Goal: Information Seeking & Learning: Compare options

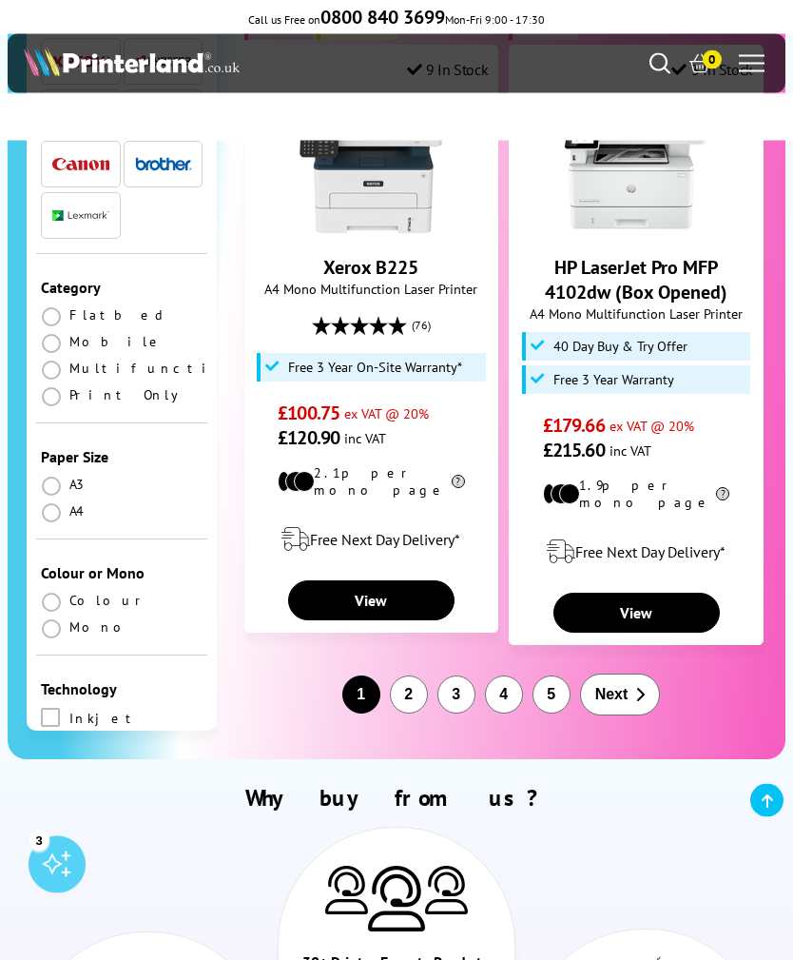
scroll to position [4375, 0]
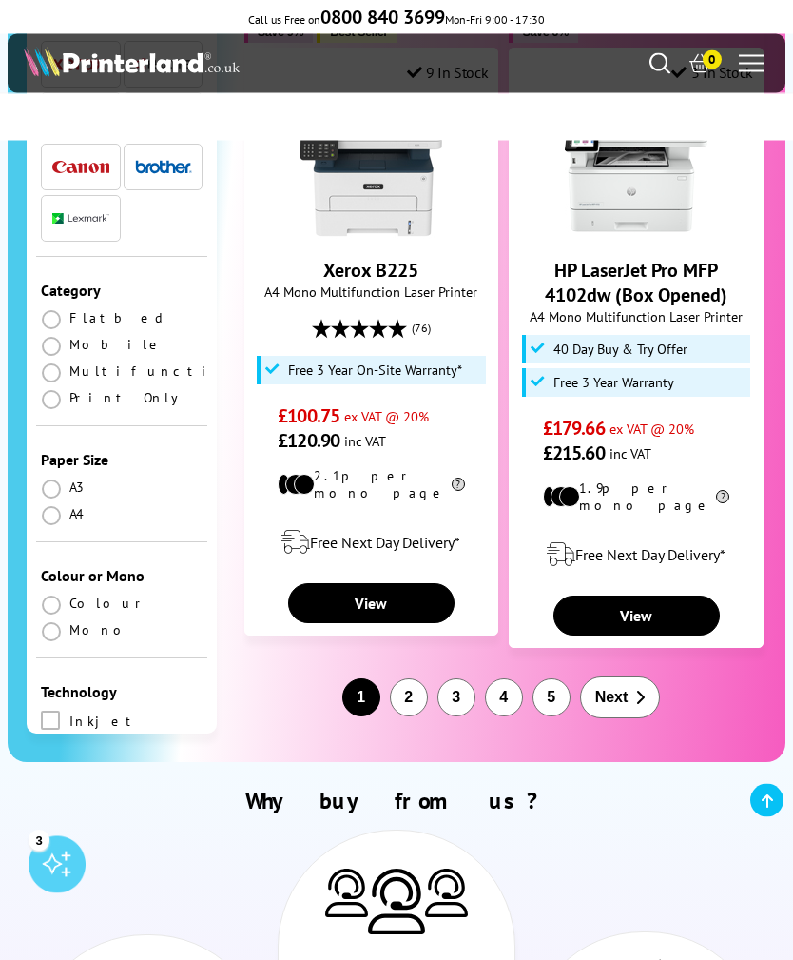
click at [414, 679] on button "2" at bounding box center [409, 698] width 38 height 38
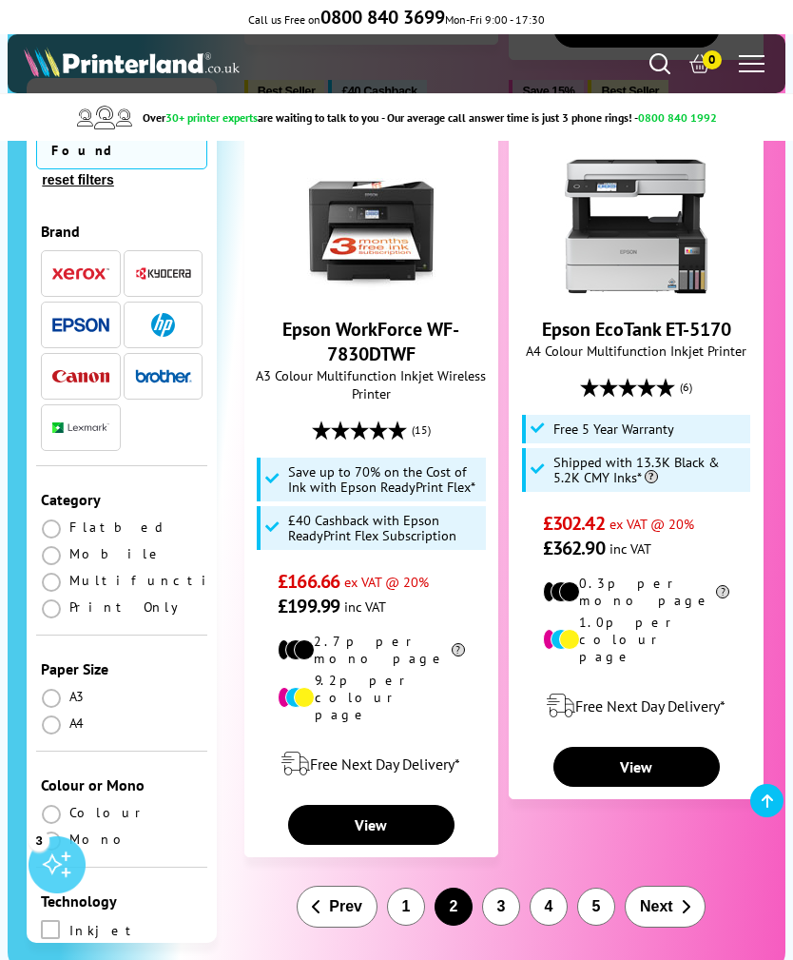
scroll to position [4188, 0]
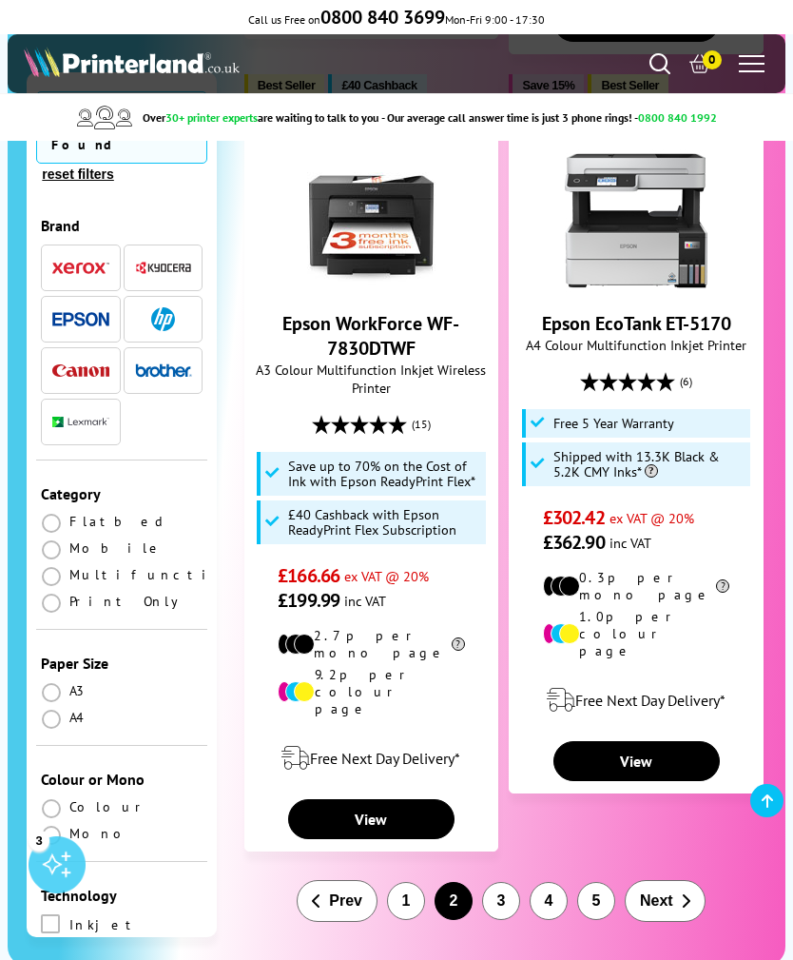
click at [295, 237] on div "Epson WorkForce WF-7830DTWF A3 Colour Multifunction Inkjet Wireless Printer (15…" at bounding box center [372, 380] width 234 height 463
click at [501, 882] on button "3" at bounding box center [501, 901] width 38 height 38
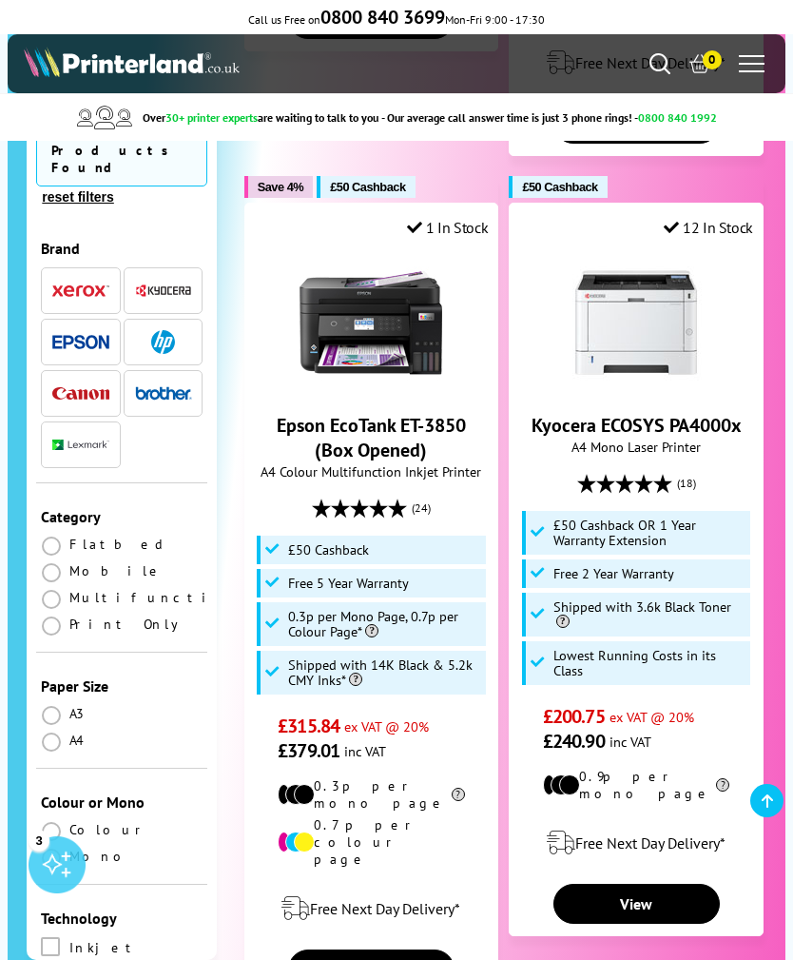
scroll to position [4055, 0]
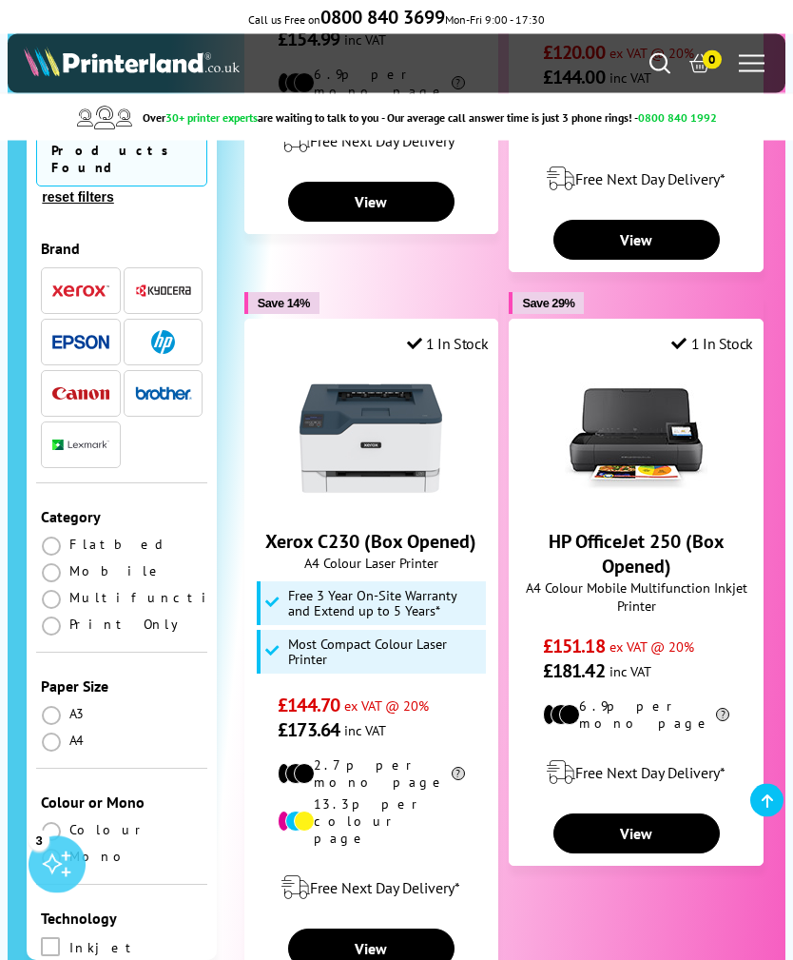
scroll to position [3649, 0]
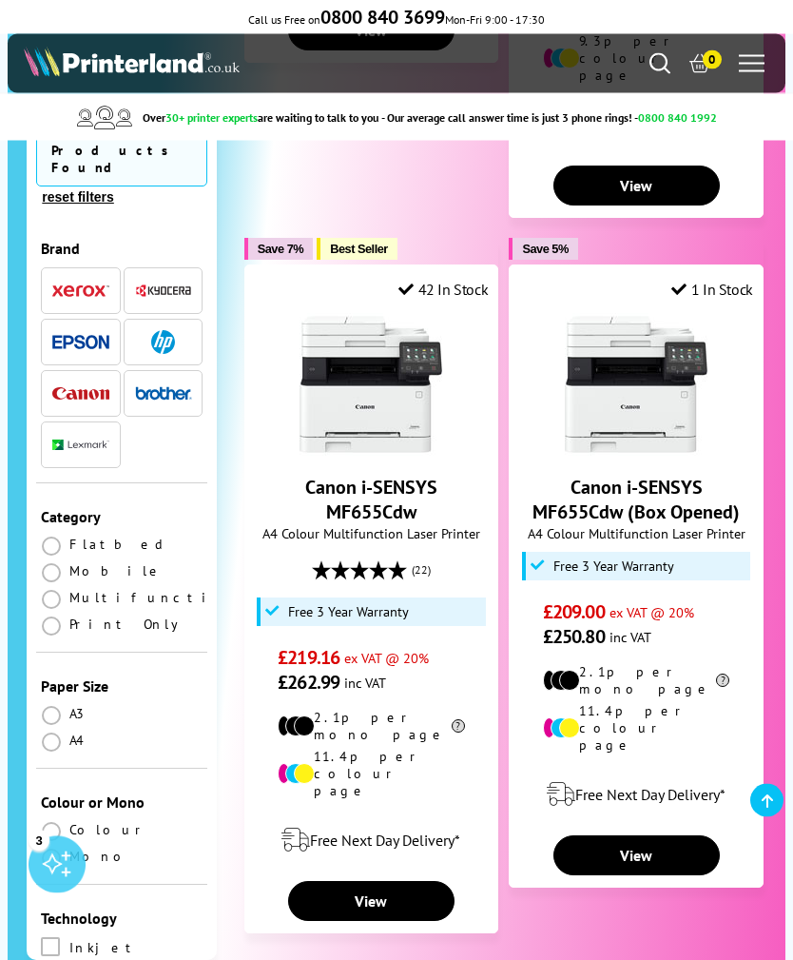
scroll to position [3740, 0]
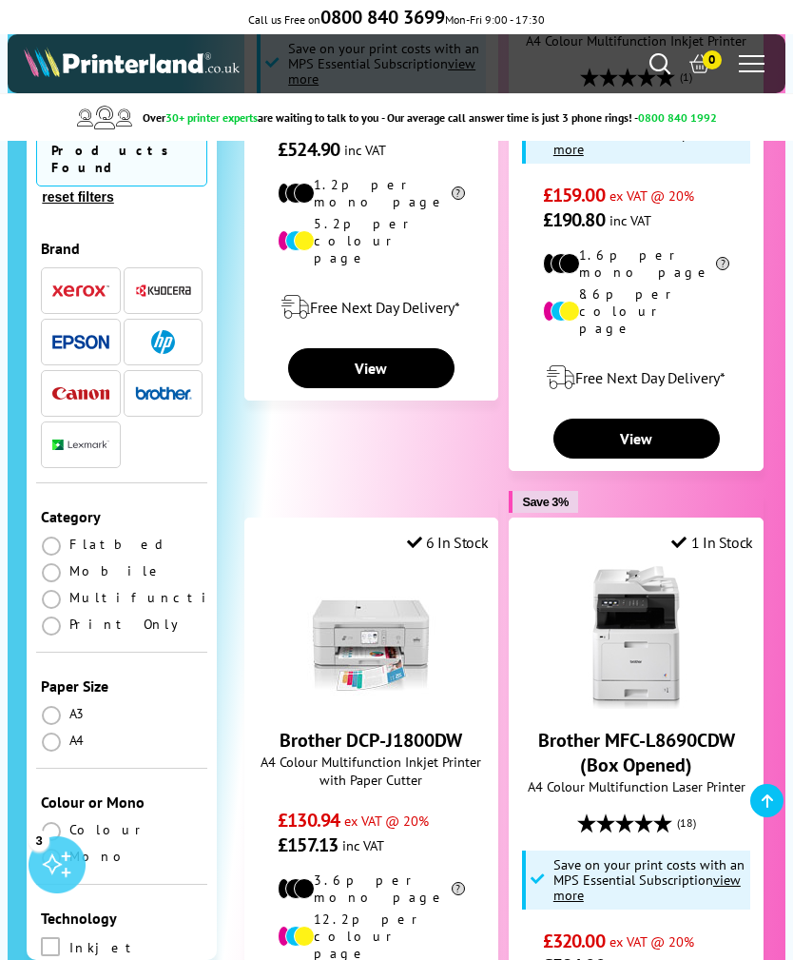
scroll to position [3508, 0]
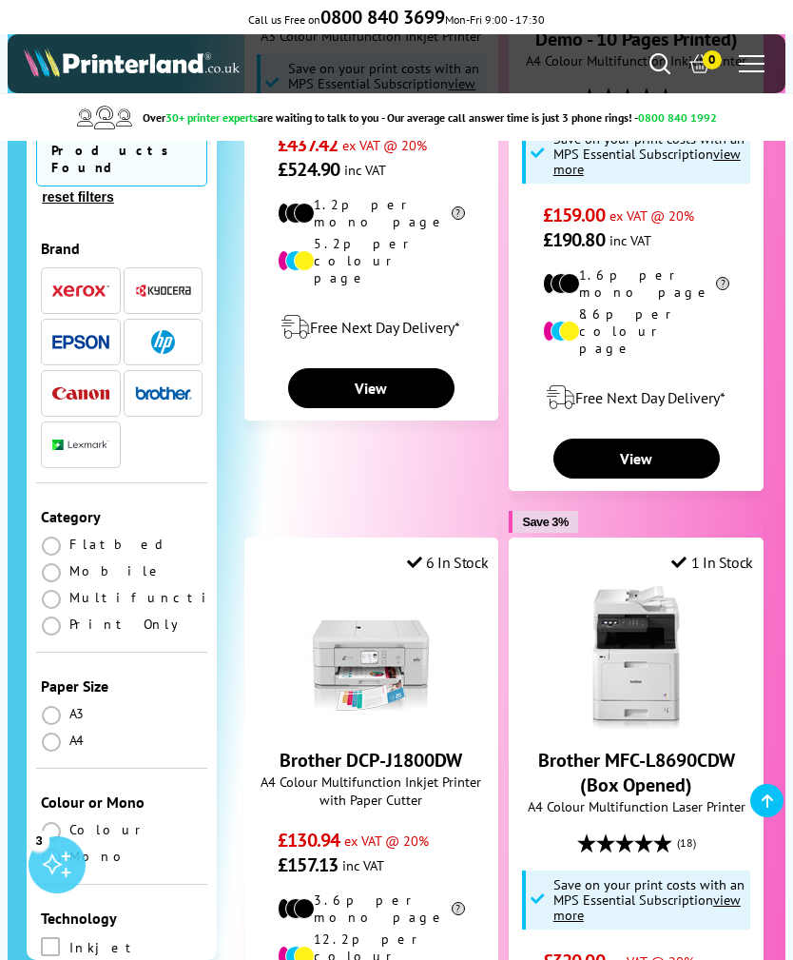
click at [68, 387] on img "button" at bounding box center [80, 393] width 57 height 12
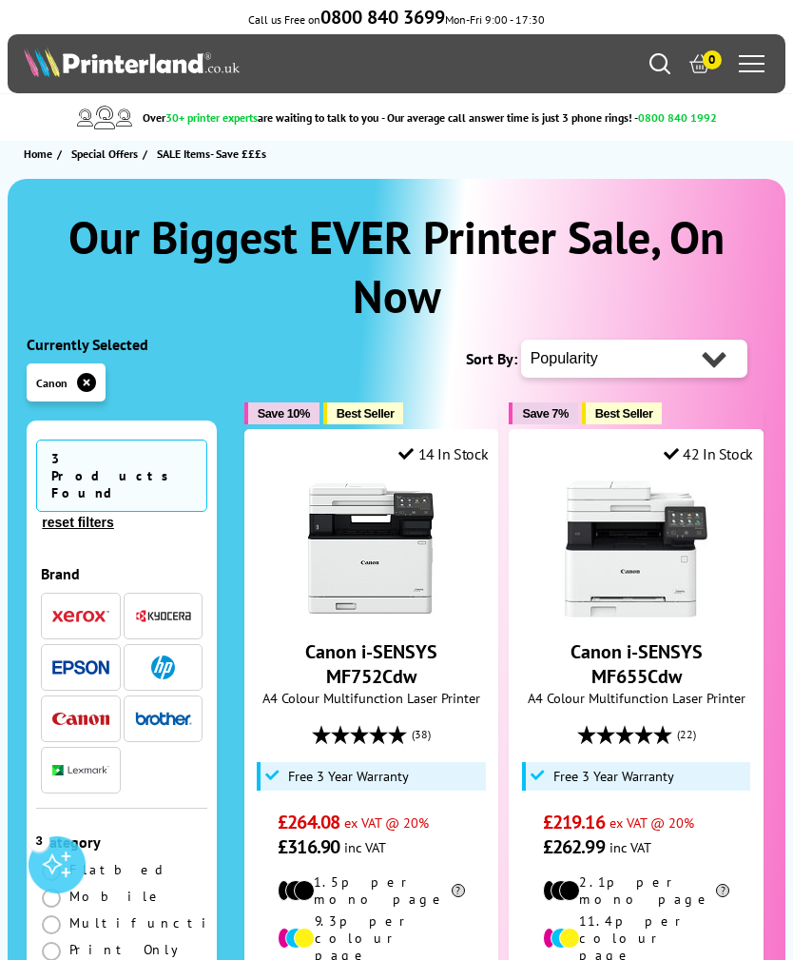
click at [751, 64] on span at bounding box center [752, 64] width 26 height 2
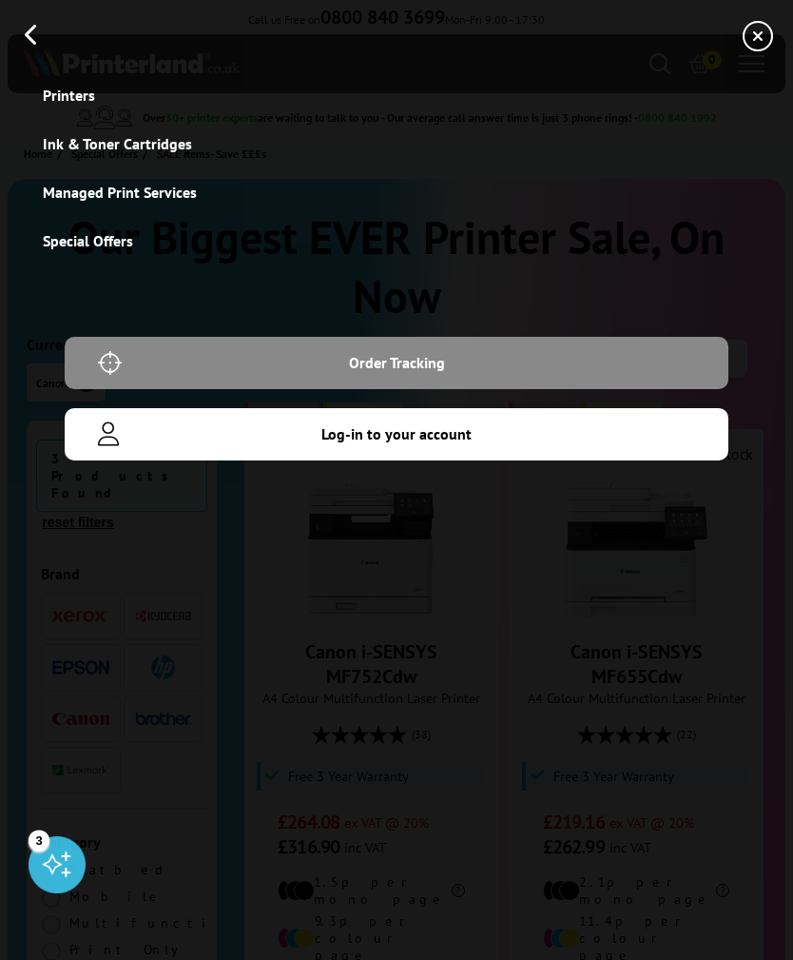
click at [81, 87] on link "Printers" at bounding box center [69, 95] width 52 height 19
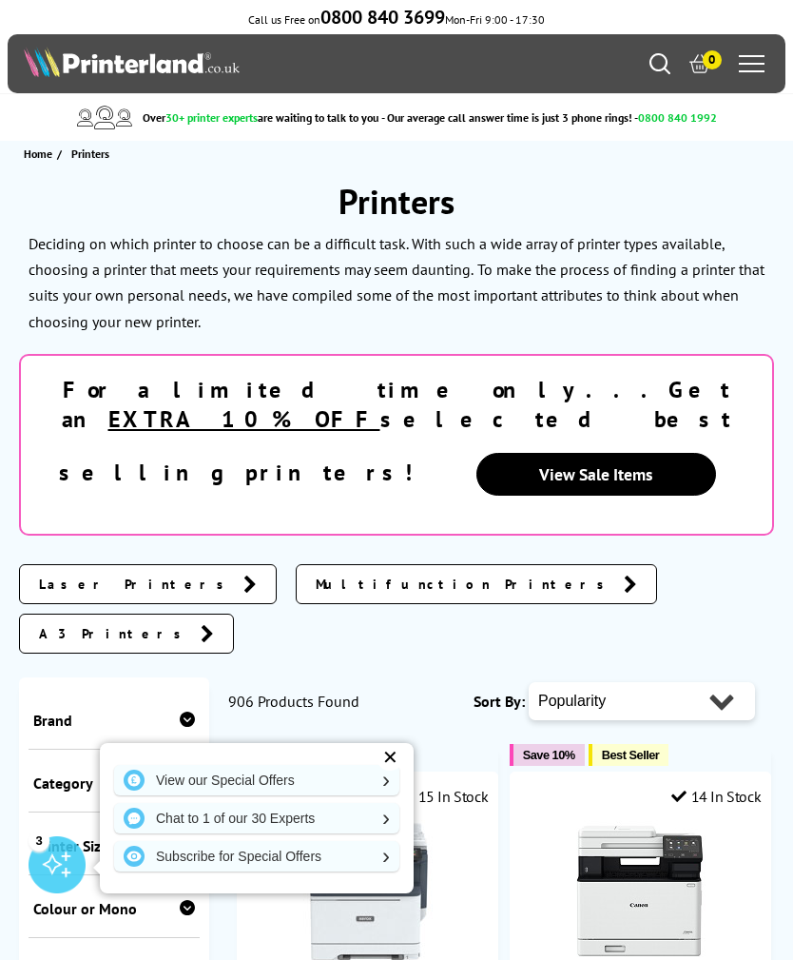
scroll to position [20, 0]
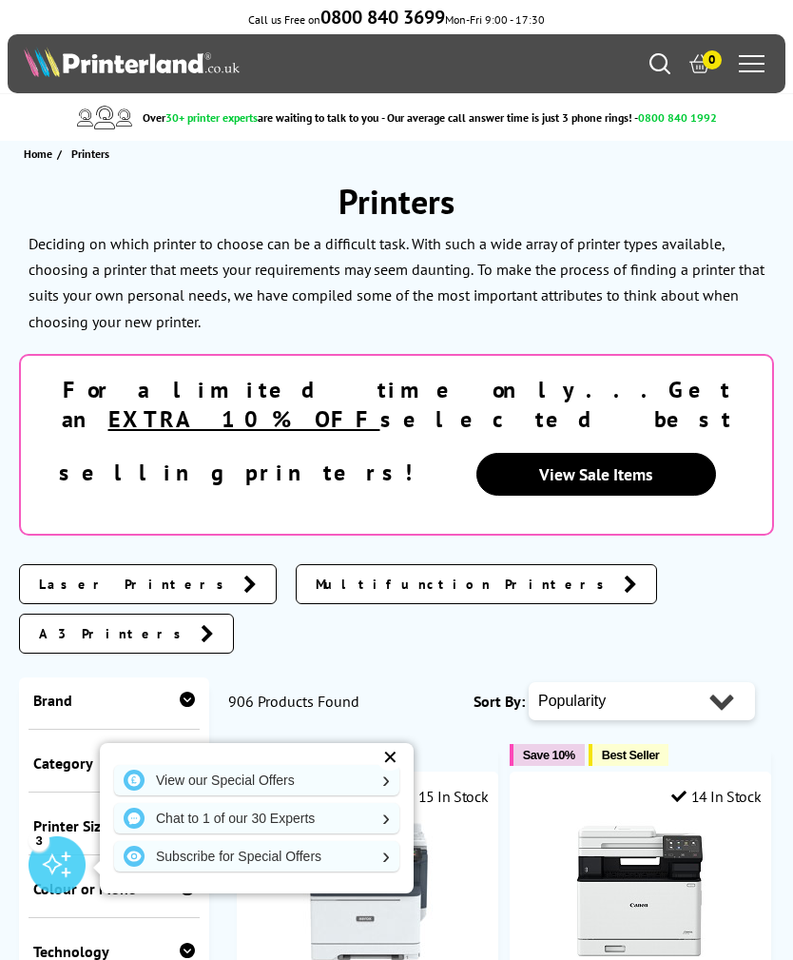
click at [182, 691] on icon at bounding box center [187, 698] width 15 height 15
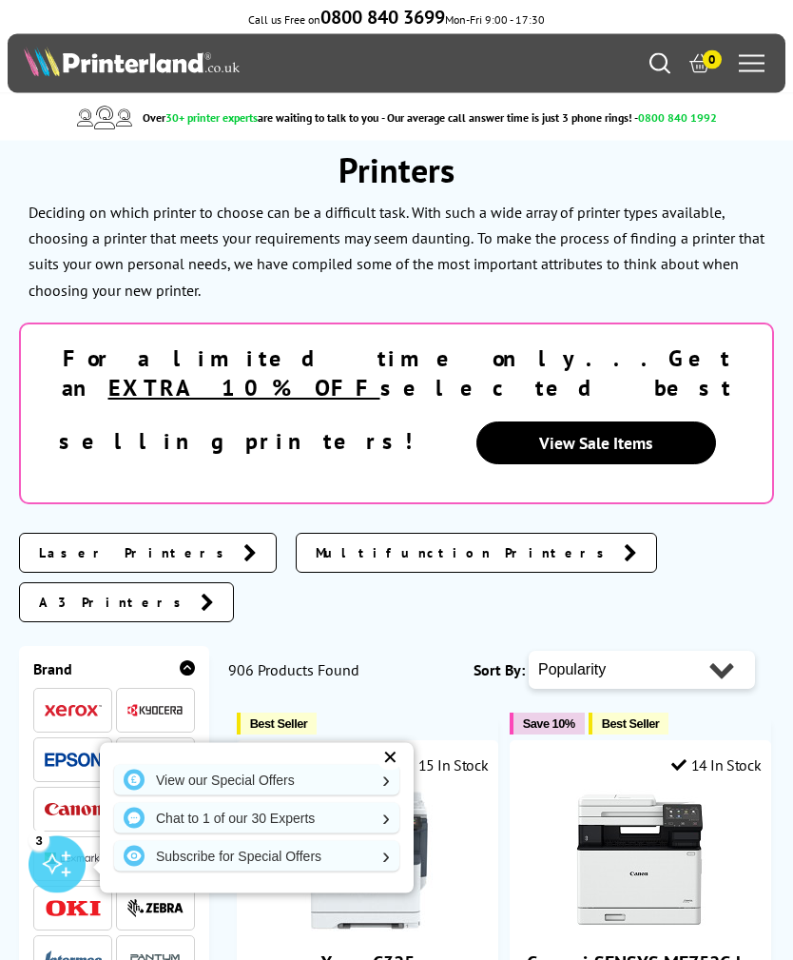
scroll to position [31, 0]
click at [75, 797] on span at bounding box center [73, 809] width 57 height 24
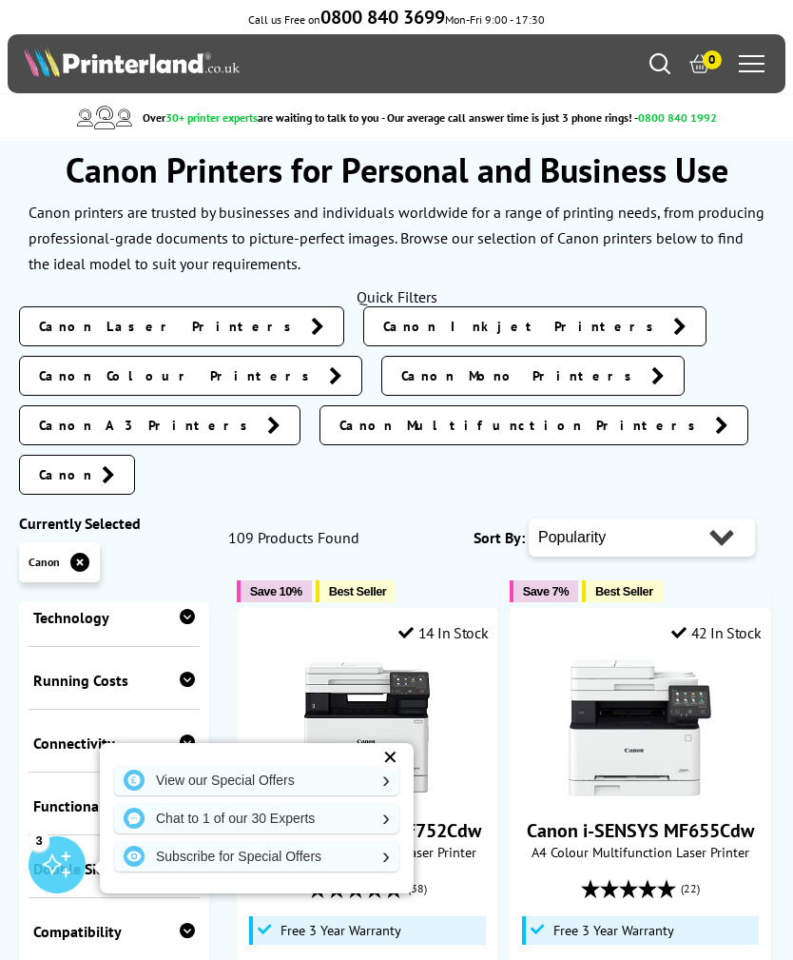
scroll to position [639, 0]
click at [671, 959] on span "ex VAT @ 20%" at bounding box center [653, 975] width 85 height 18
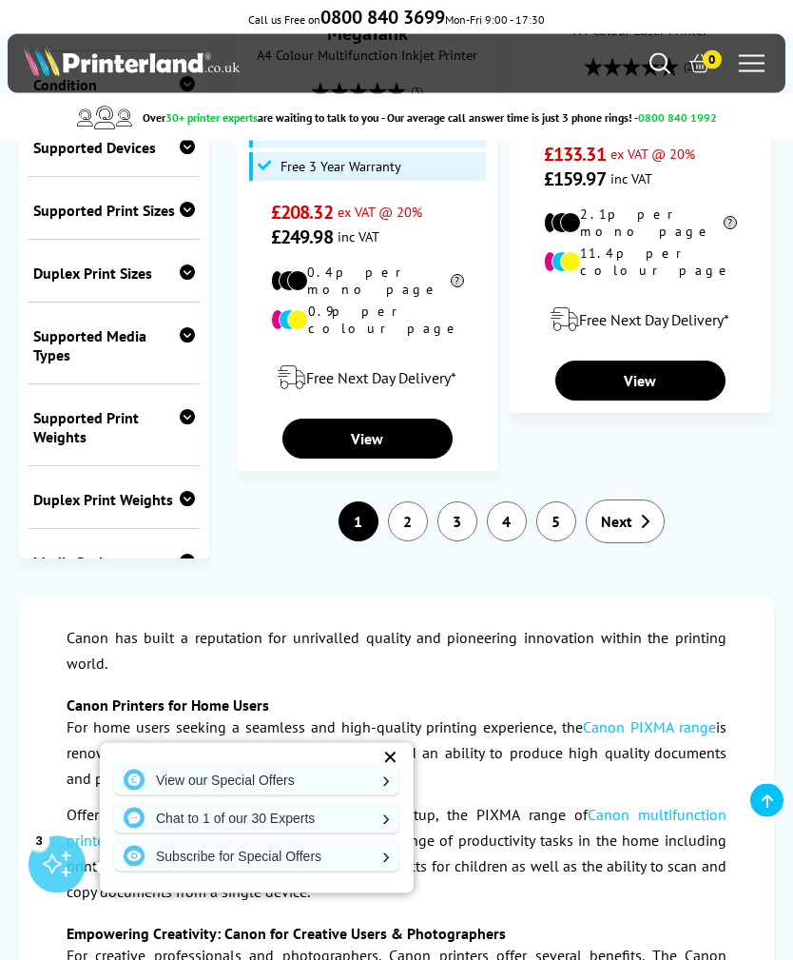
scroll to position [4128, 0]
click at [398, 501] on link "2" at bounding box center [408, 521] width 40 height 40
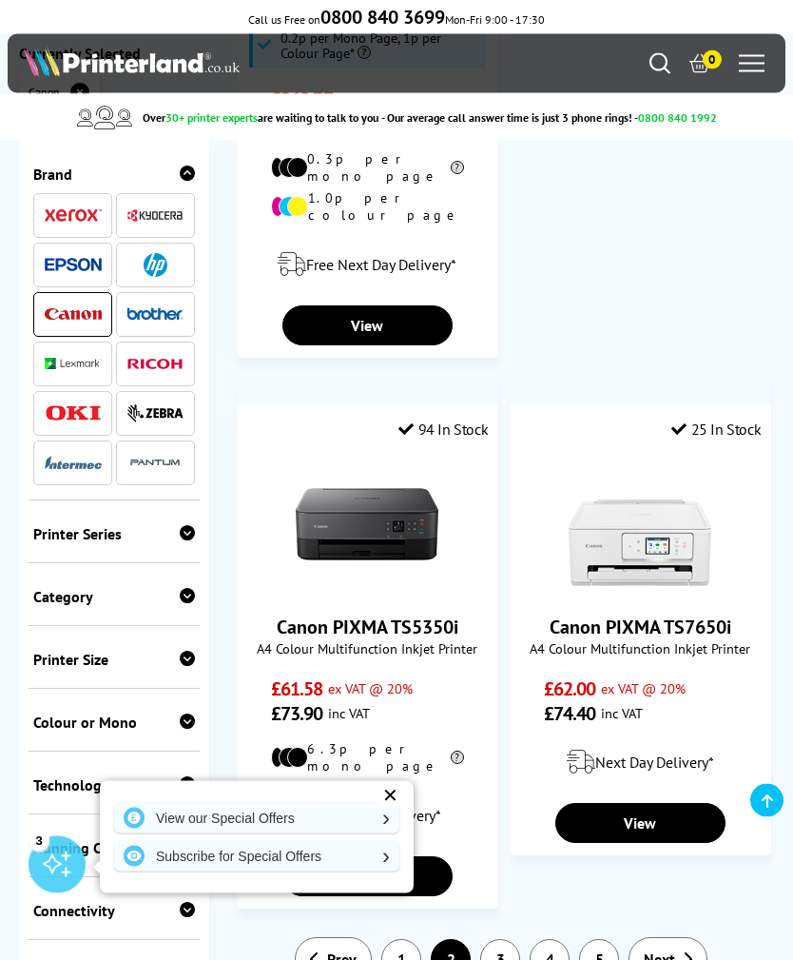
scroll to position [4377, 0]
click at [658, 803] on link "View" at bounding box center [640, 823] width 170 height 40
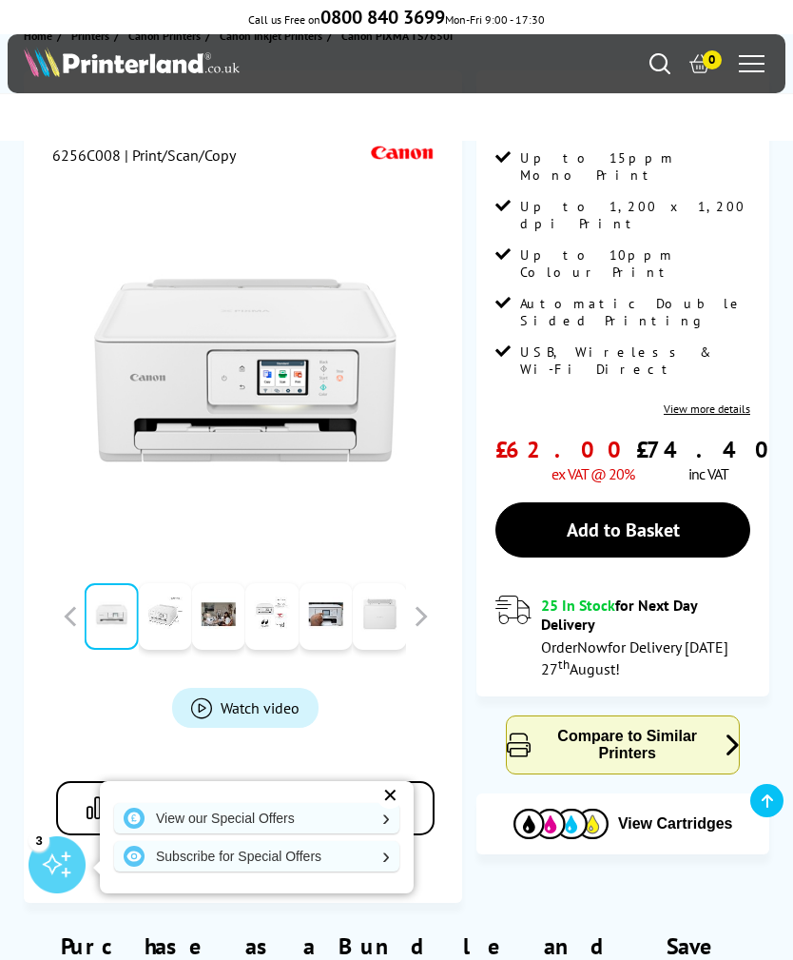
scroll to position [155, 0]
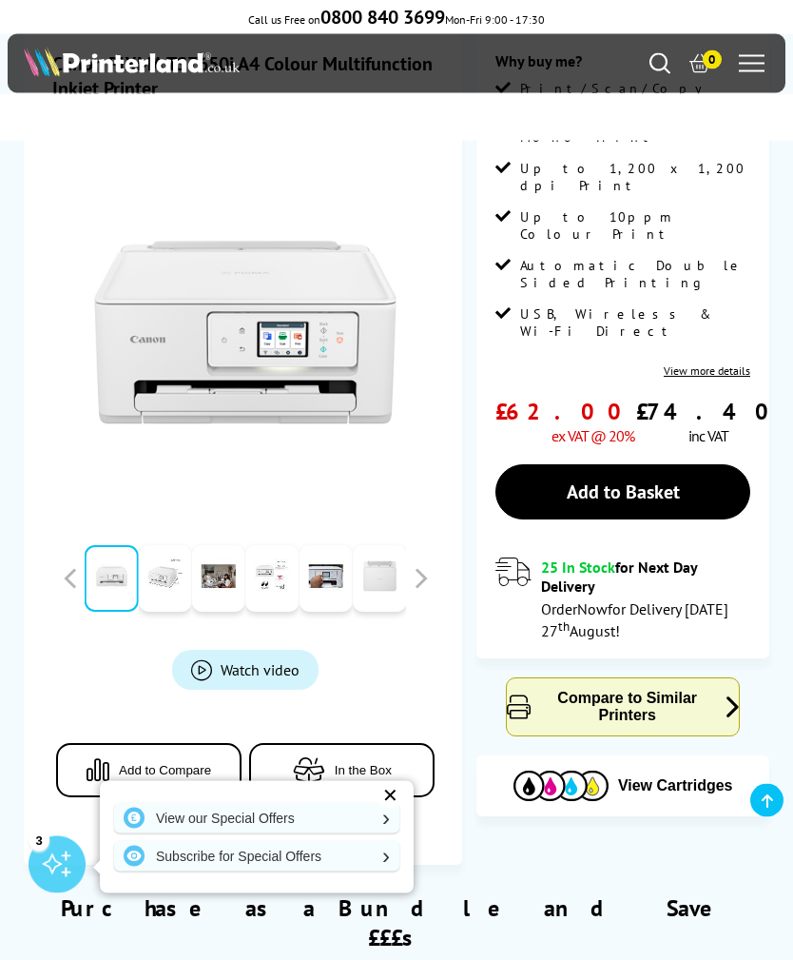
click at [239, 666] on span "Watch video" at bounding box center [260, 670] width 79 height 19
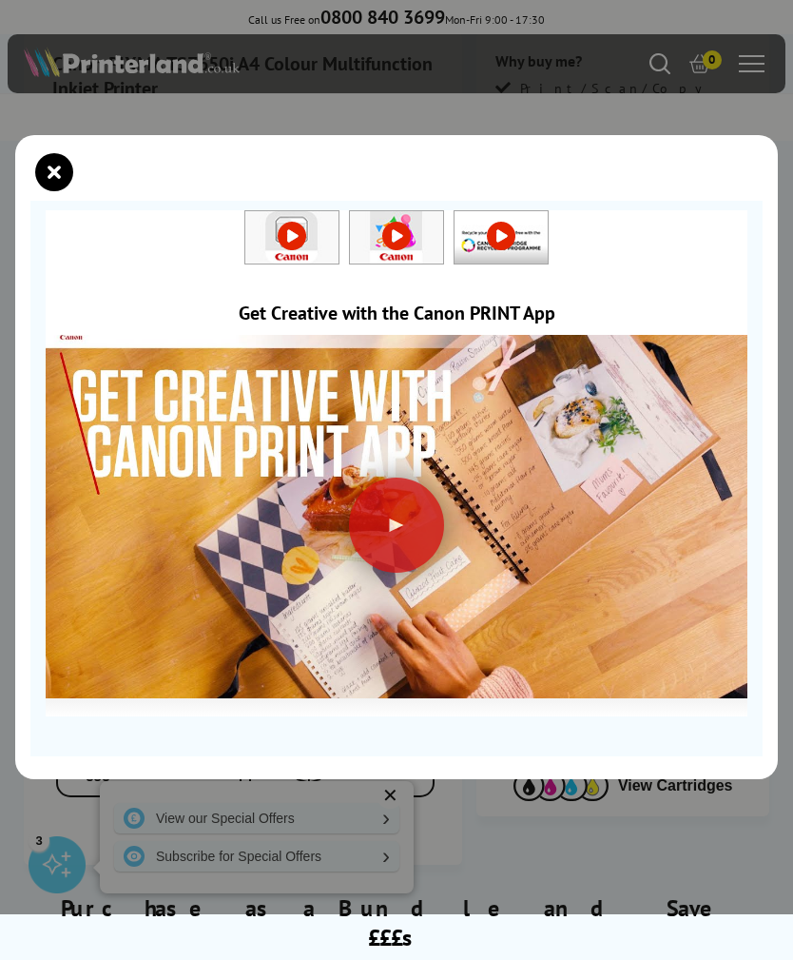
click at [45, 191] on icon "close modal" at bounding box center [54, 172] width 38 height 38
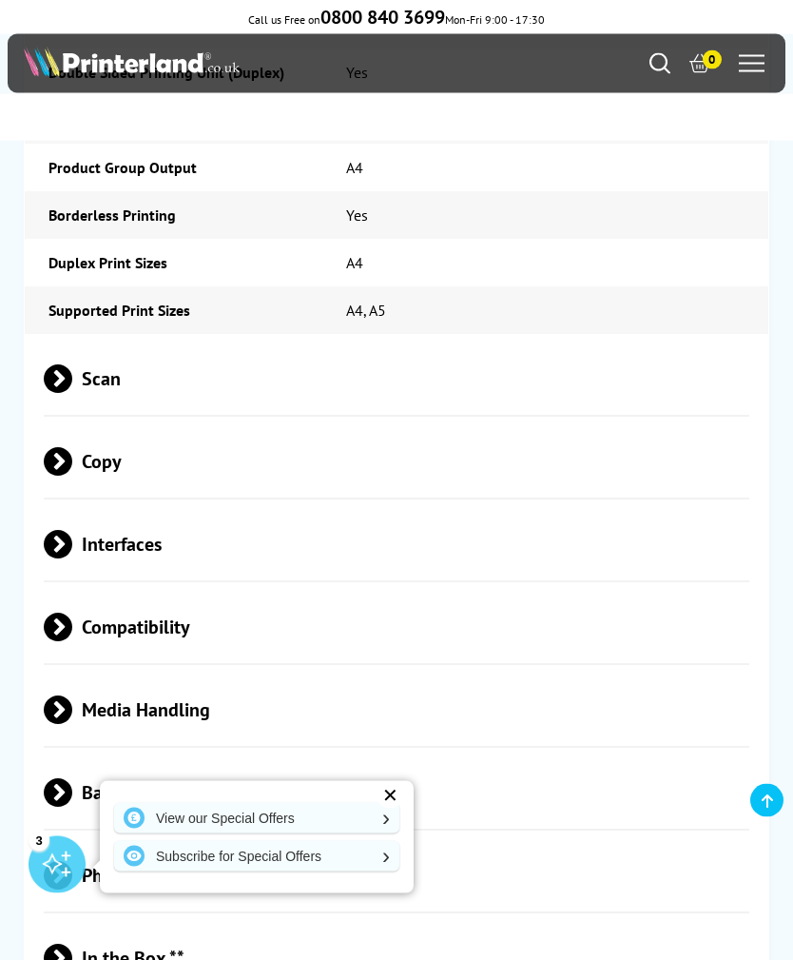
scroll to position [4894, 0]
click at [125, 343] on span "Scan" at bounding box center [397, 378] width 707 height 71
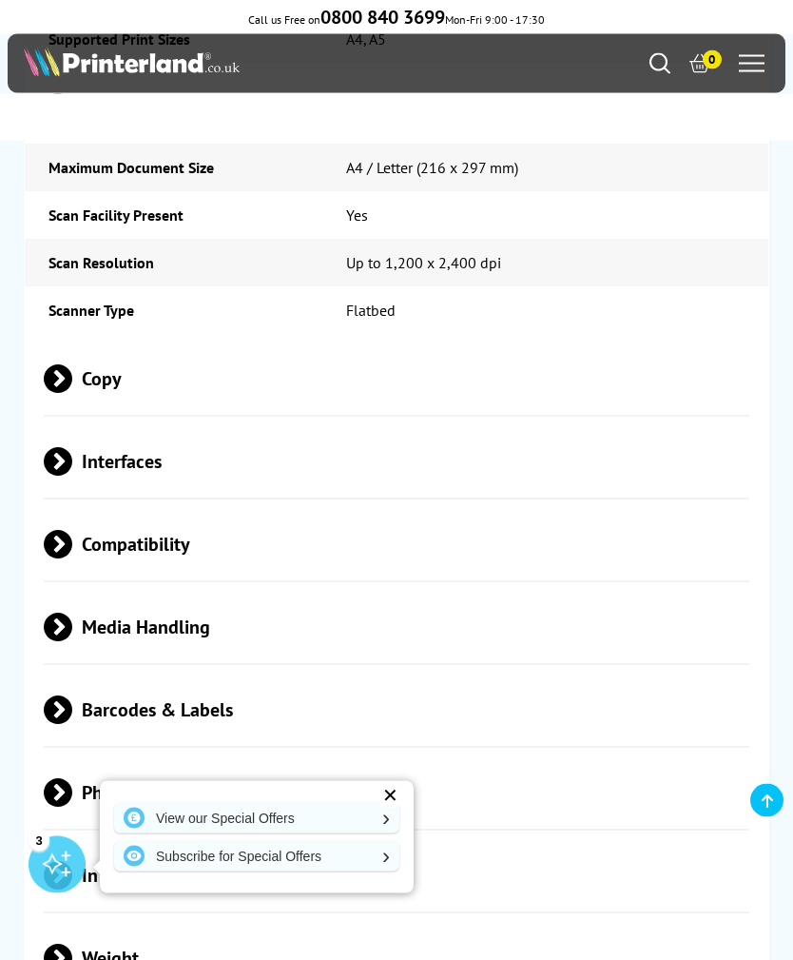
click at [120, 344] on span "Copy" at bounding box center [397, 379] width 707 height 71
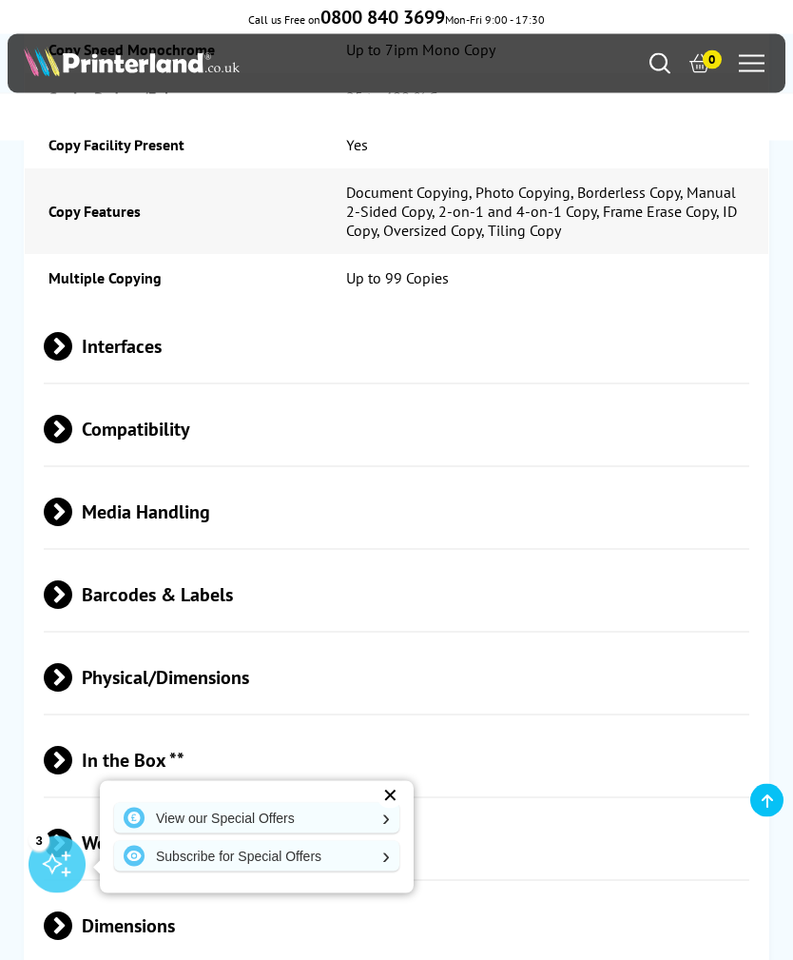
scroll to position [5602, 0]
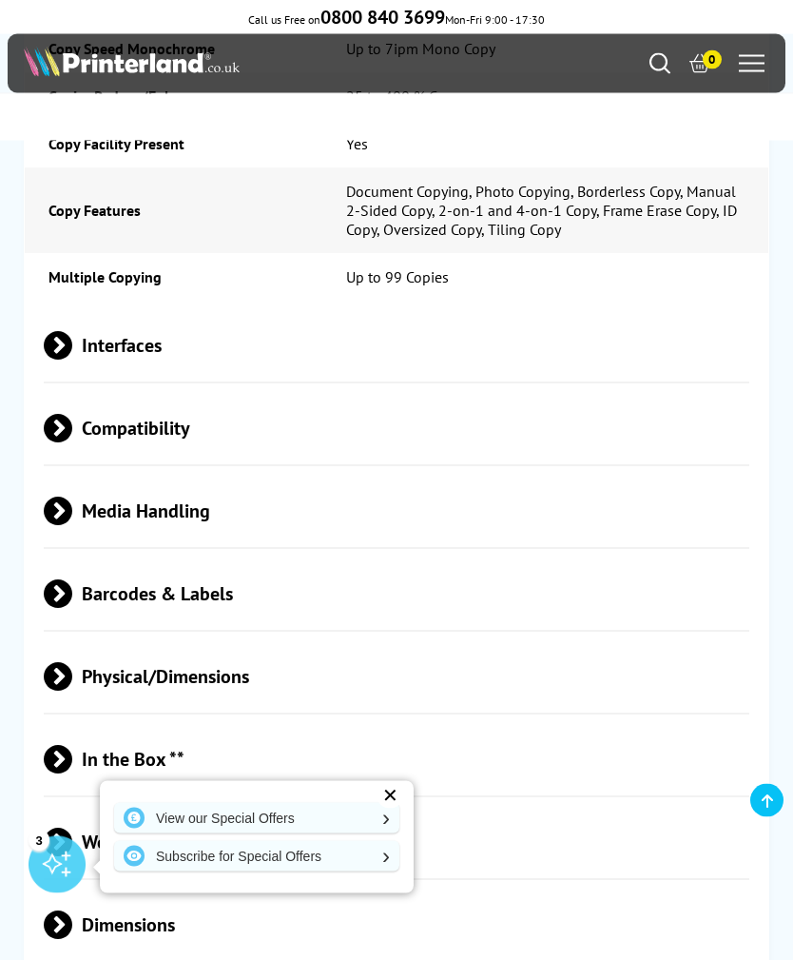
click at [129, 311] on span "Interfaces" at bounding box center [397, 346] width 707 height 71
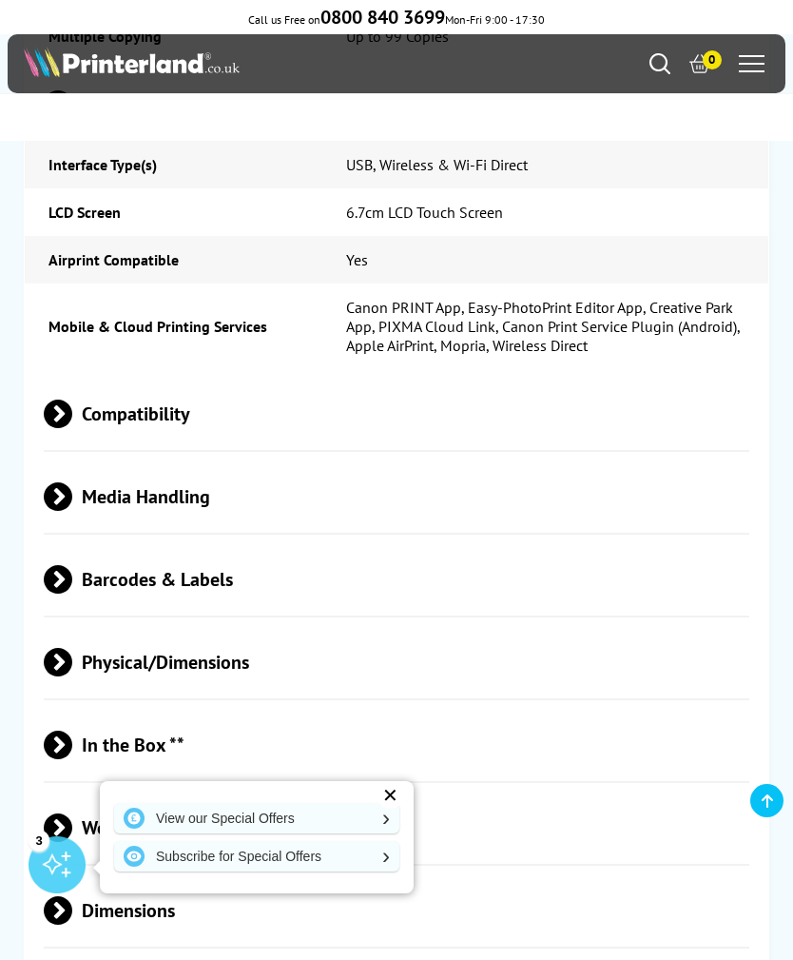
scroll to position [5846, 0]
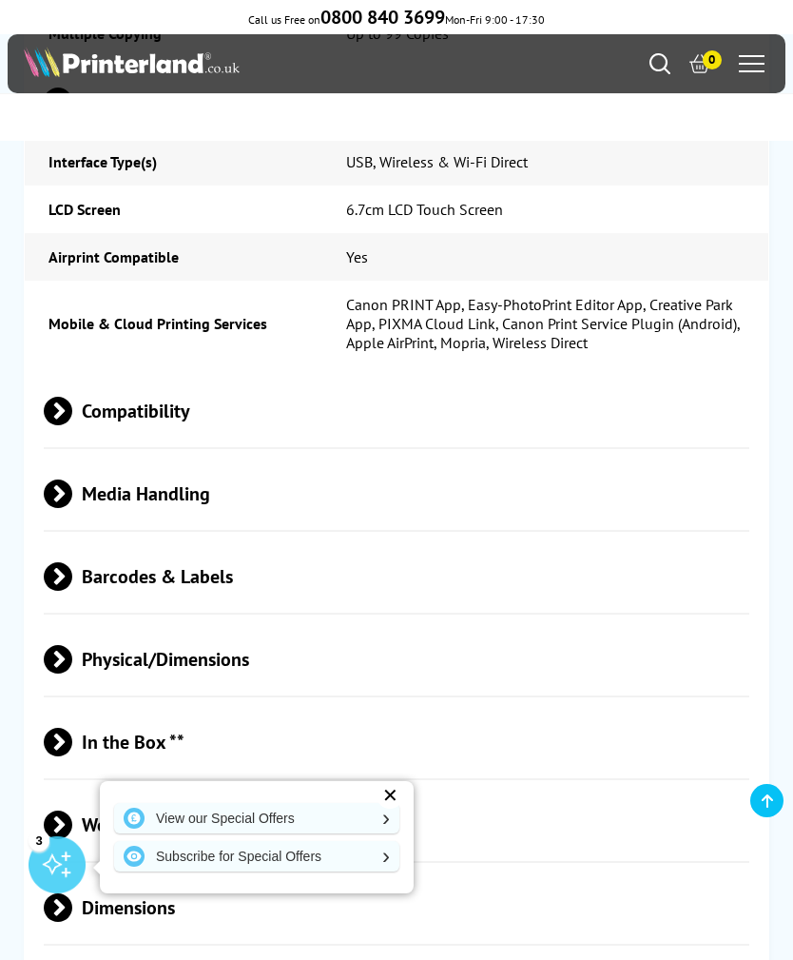
click at [149, 376] on span "Compatibility" at bounding box center [397, 411] width 707 height 71
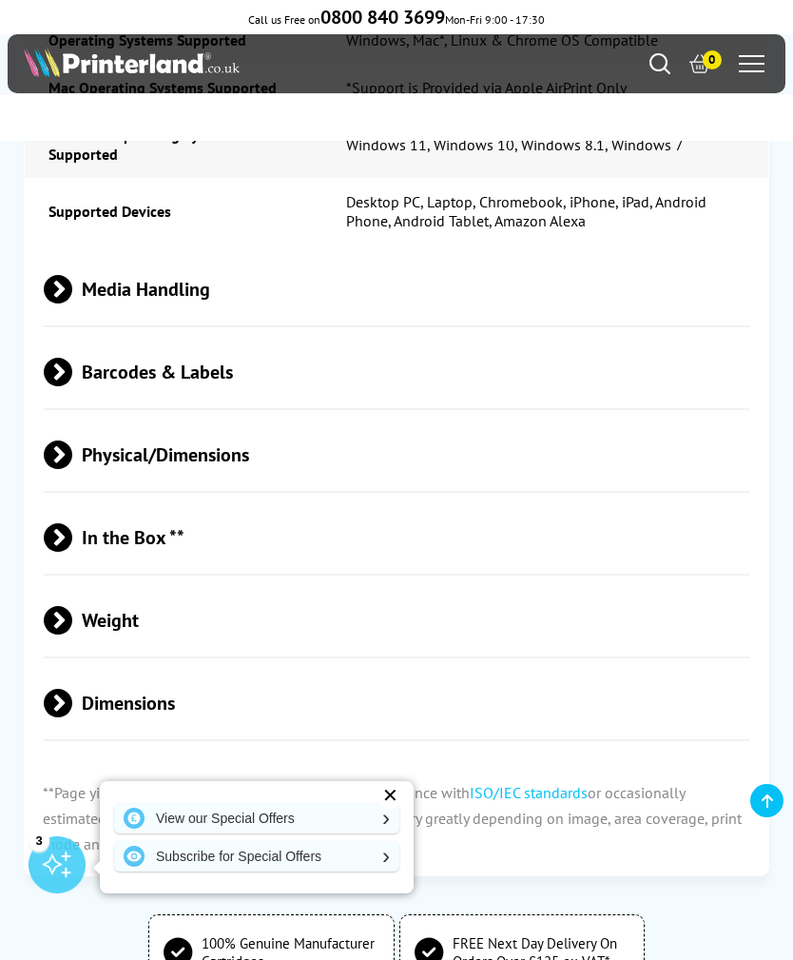
scroll to position [6286, 0]
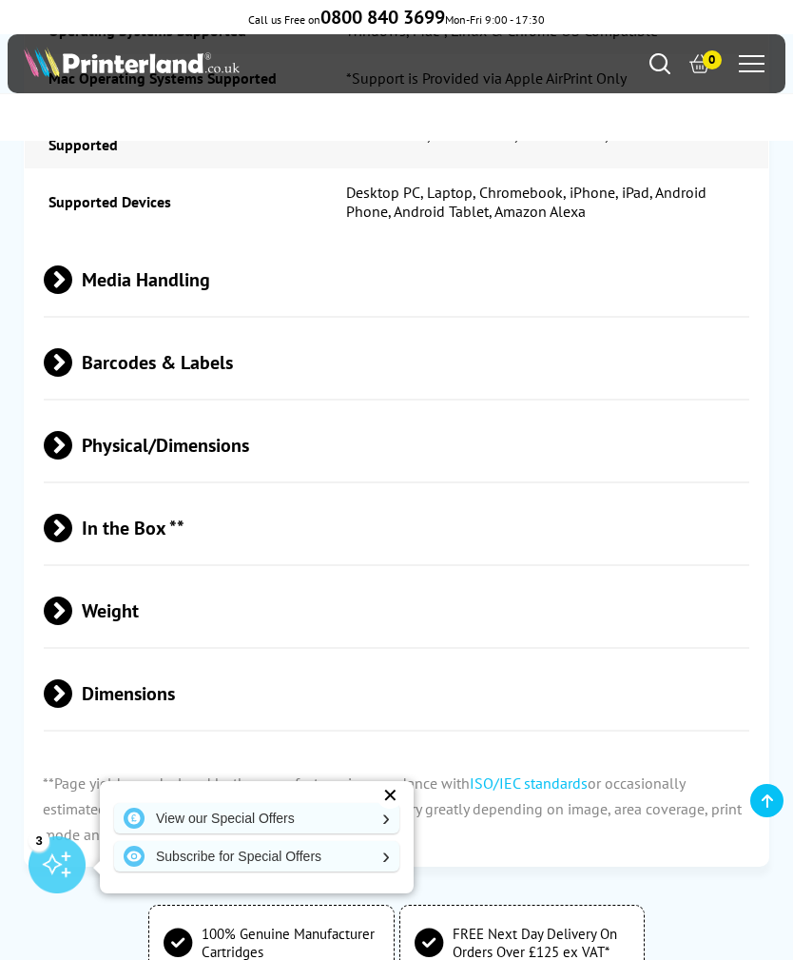
click at [146, 247] on span "Media Handling" at bounding box center [397, 279] width 707 height 71
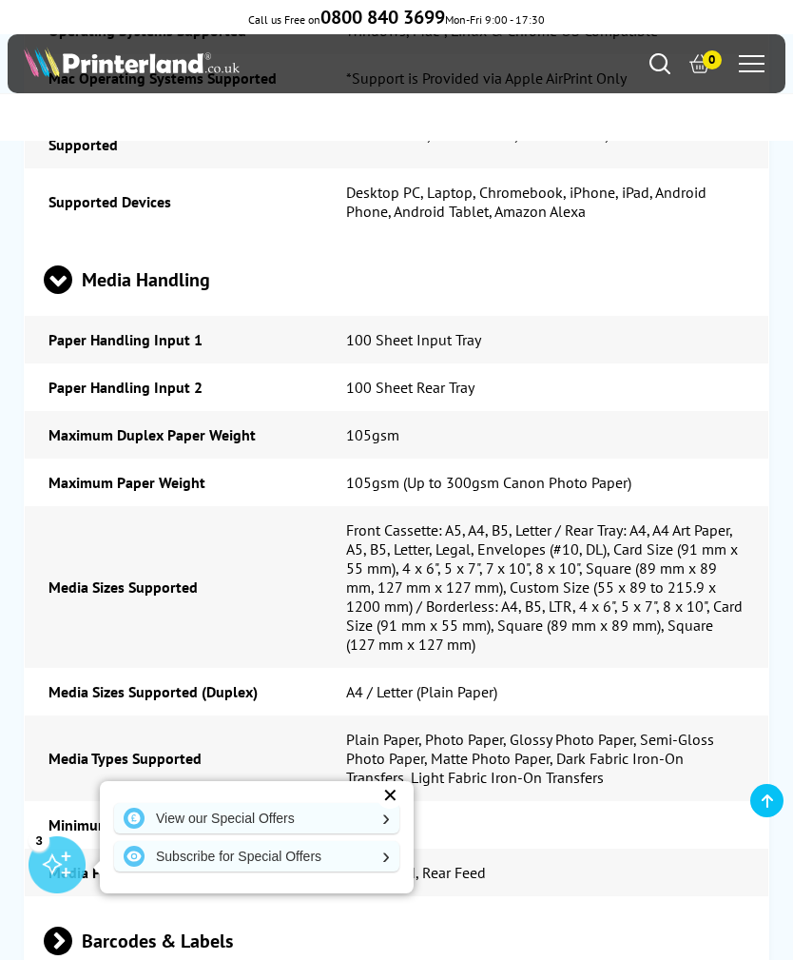
click at [145, 247] on span "Media Handling" at bounding box center [397, 279] width 707 height 71
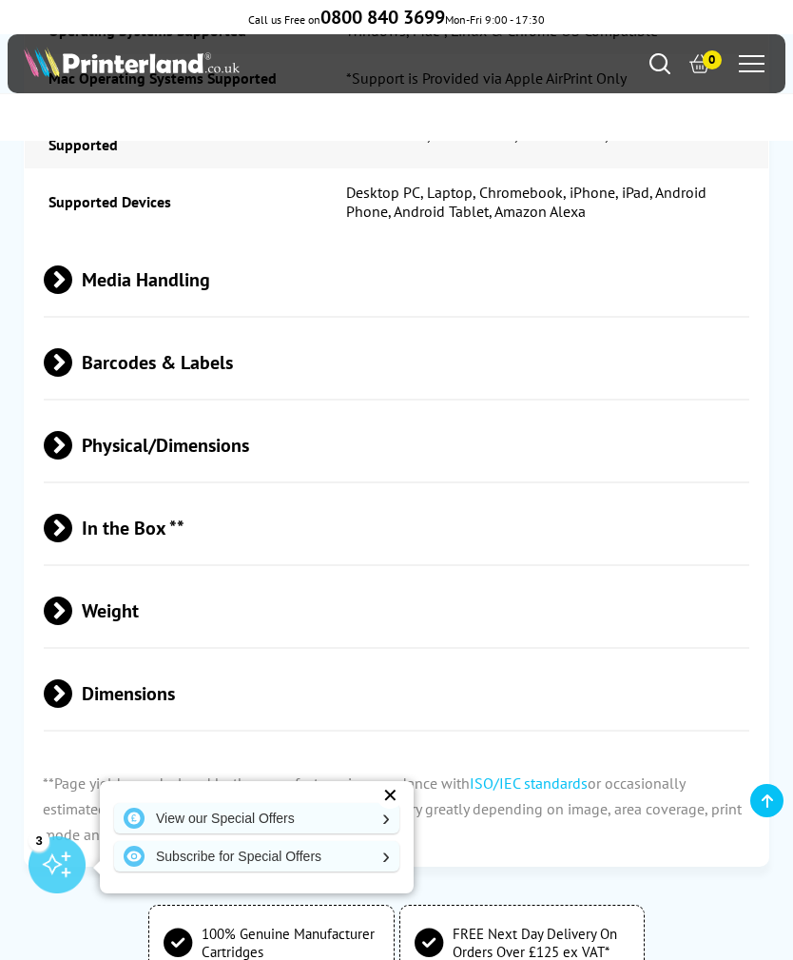
click at [149, 247] on span "Media Handling" at bounding box center [397, 279] width 707 height 71
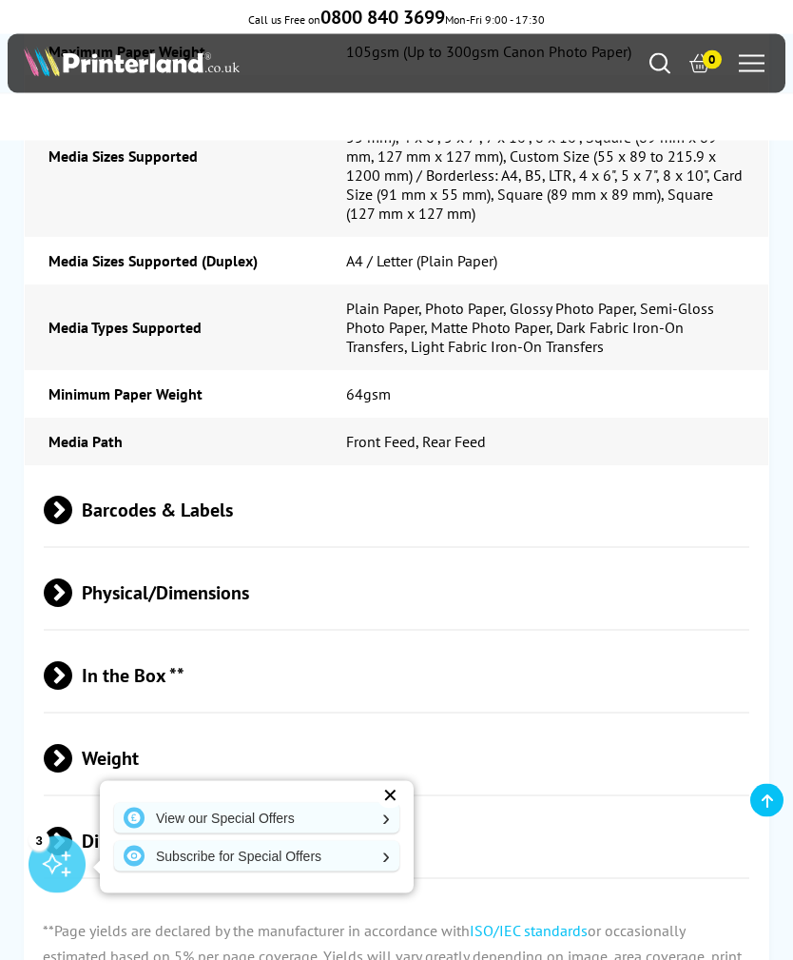
scroll to position [6751, 0]
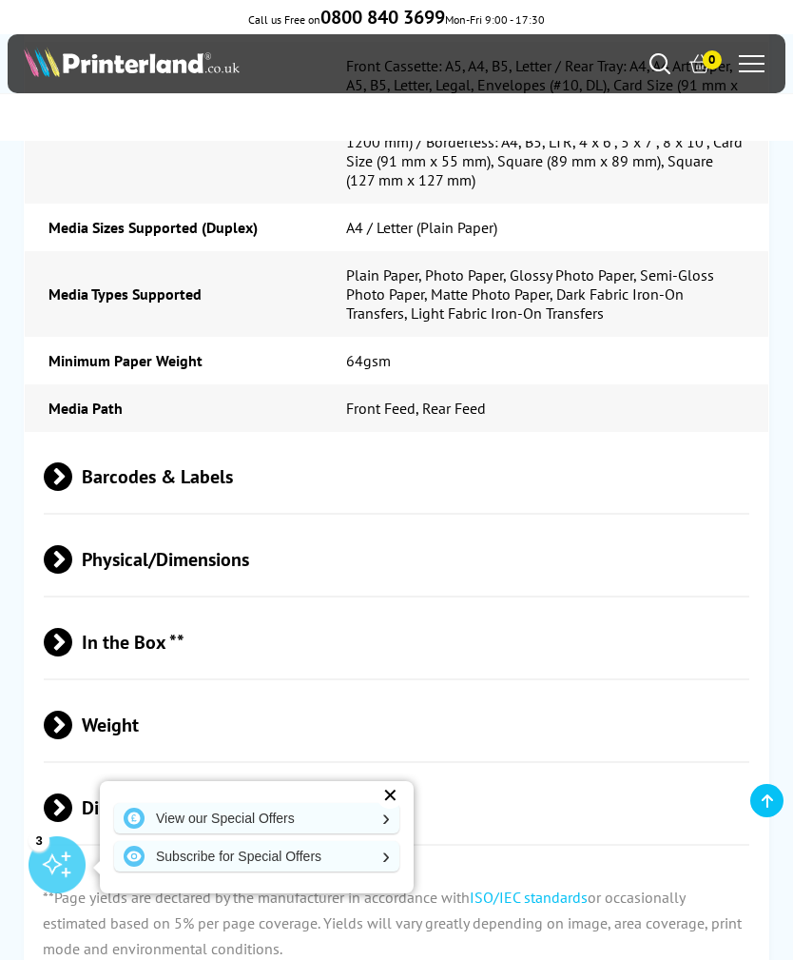
click at [112, 529] on span "Physical/Dimensions" at bounding box center [397, 559] width 707 height 71
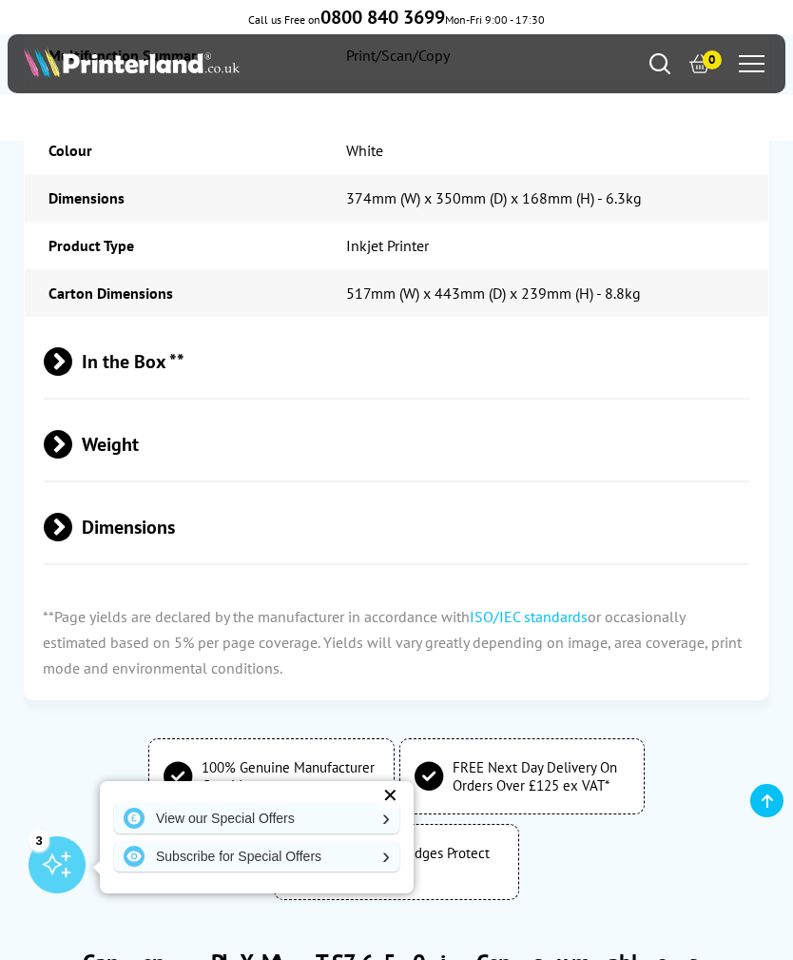
scroll to position [7390, 0]
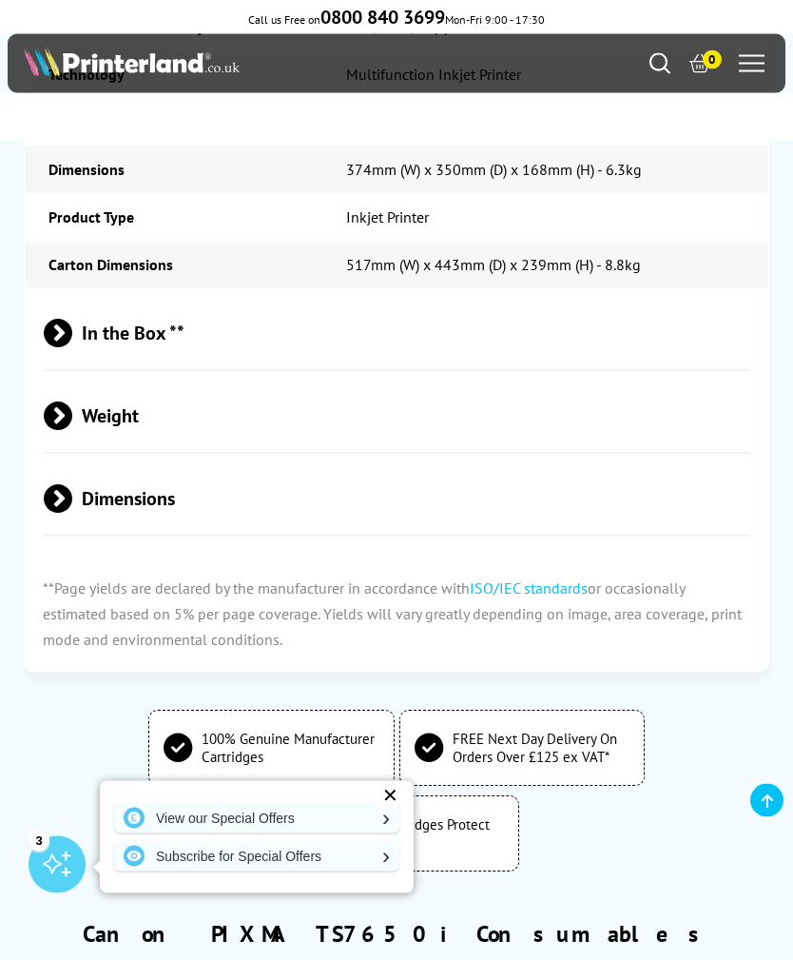
click at [154, 328] on span "In the Box **" at bounding box center [397, 334] width 707 height 71
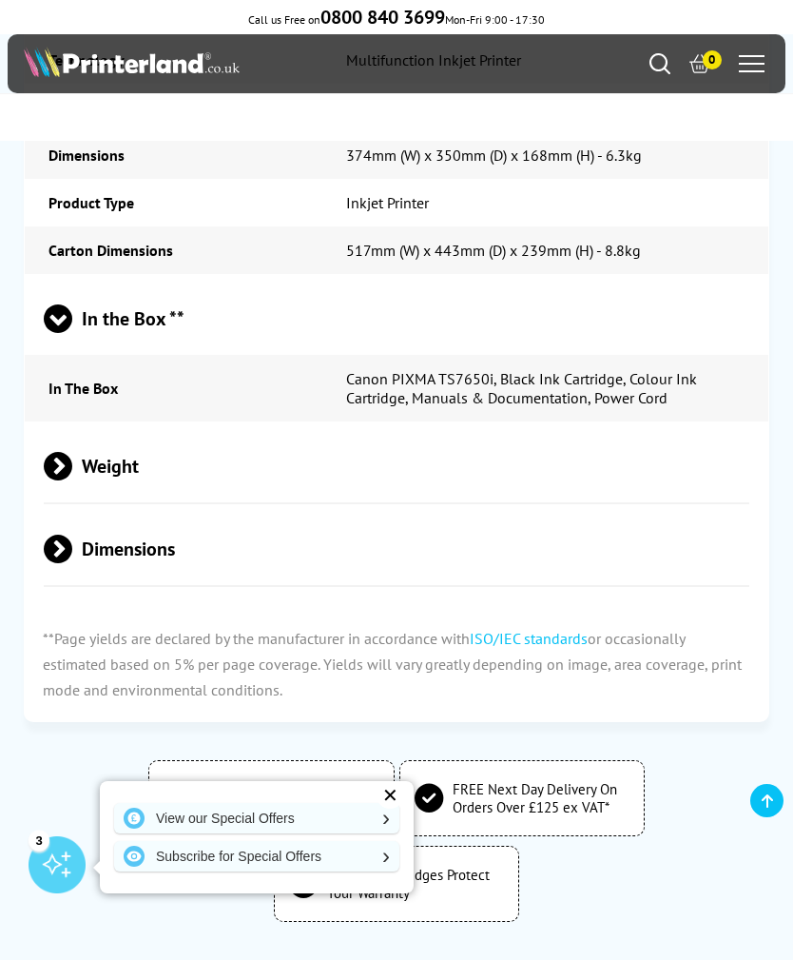
scroll to position [7421, 0]
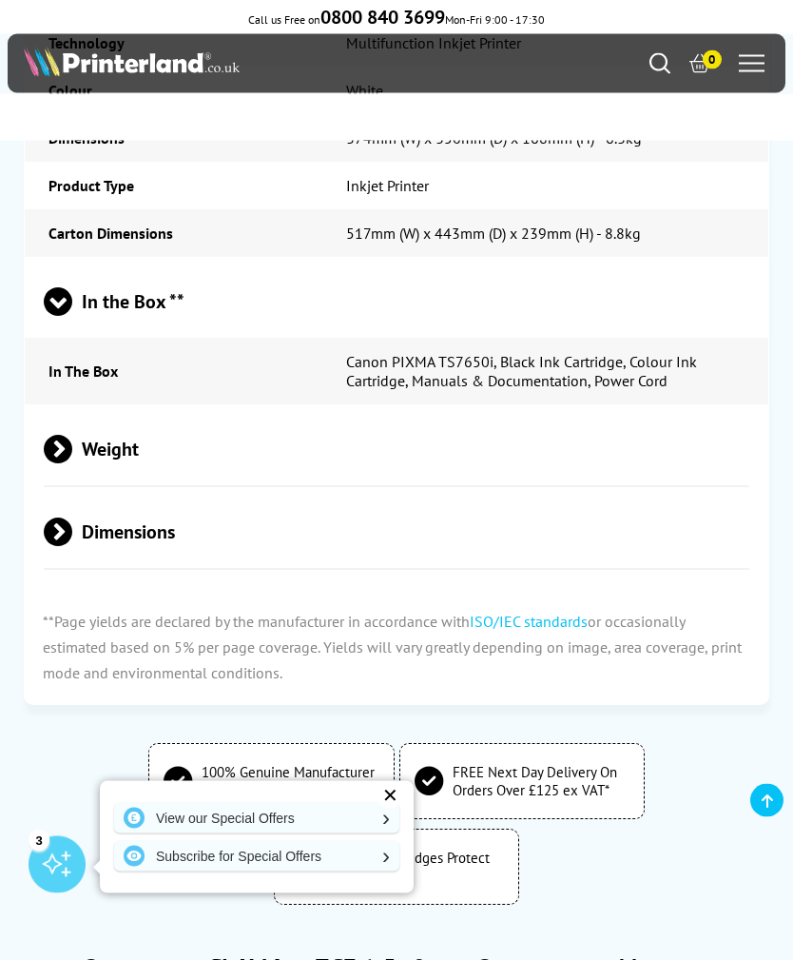
click at [133, 439] on span "Weight" at bounding box center [397, 450] width 707 height 71
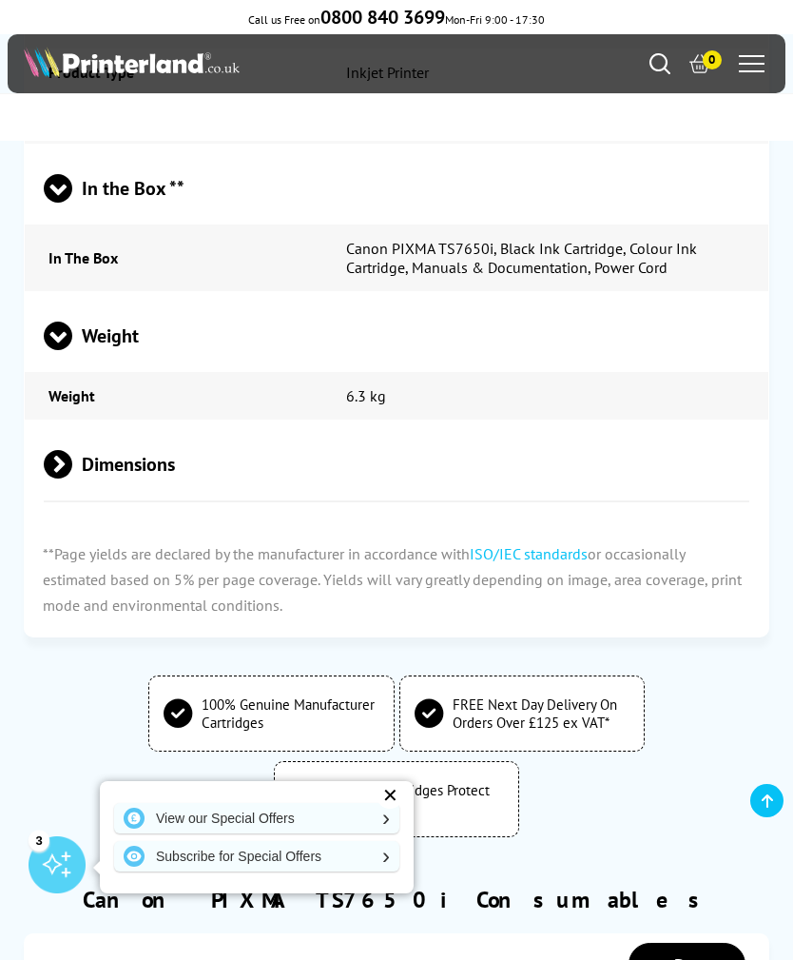
scroll to position [7547, 0]
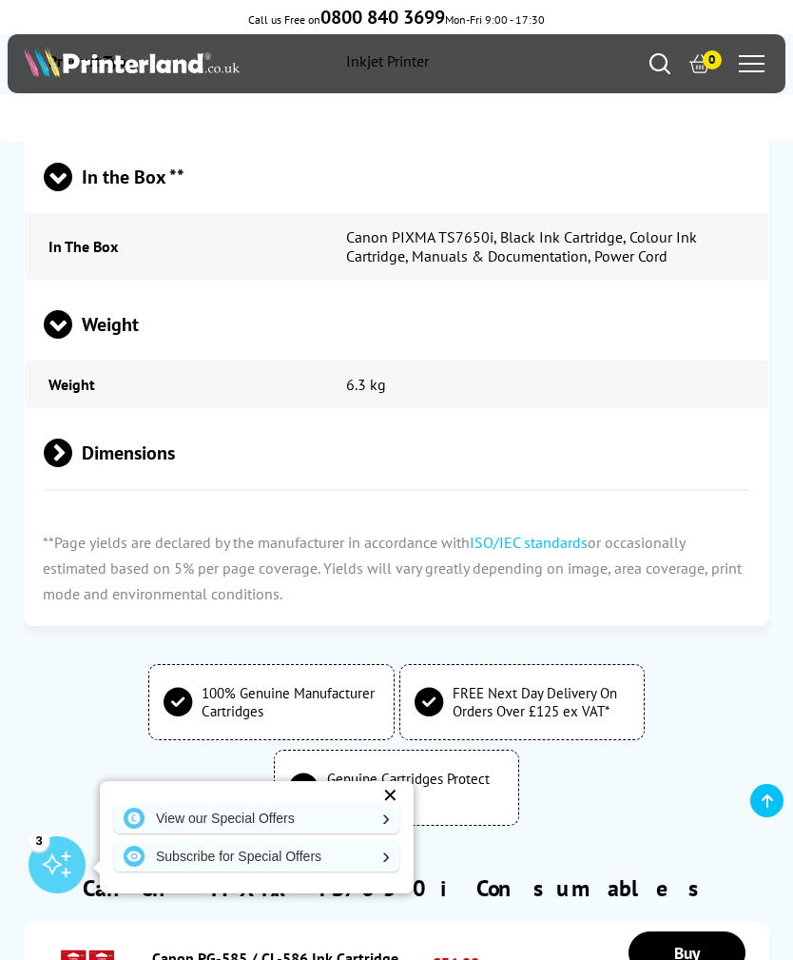
click at [138, 454] on span "Dimensions" at bounding box center [397, 453] width 707 height 71
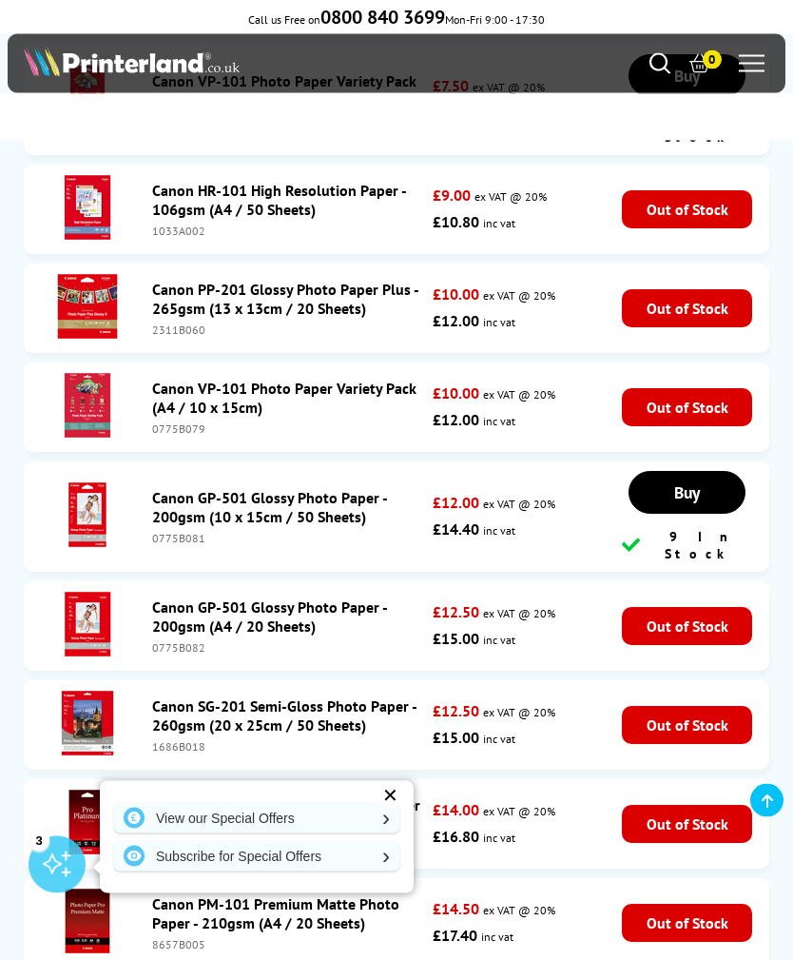
scroll to position [10176, 0]
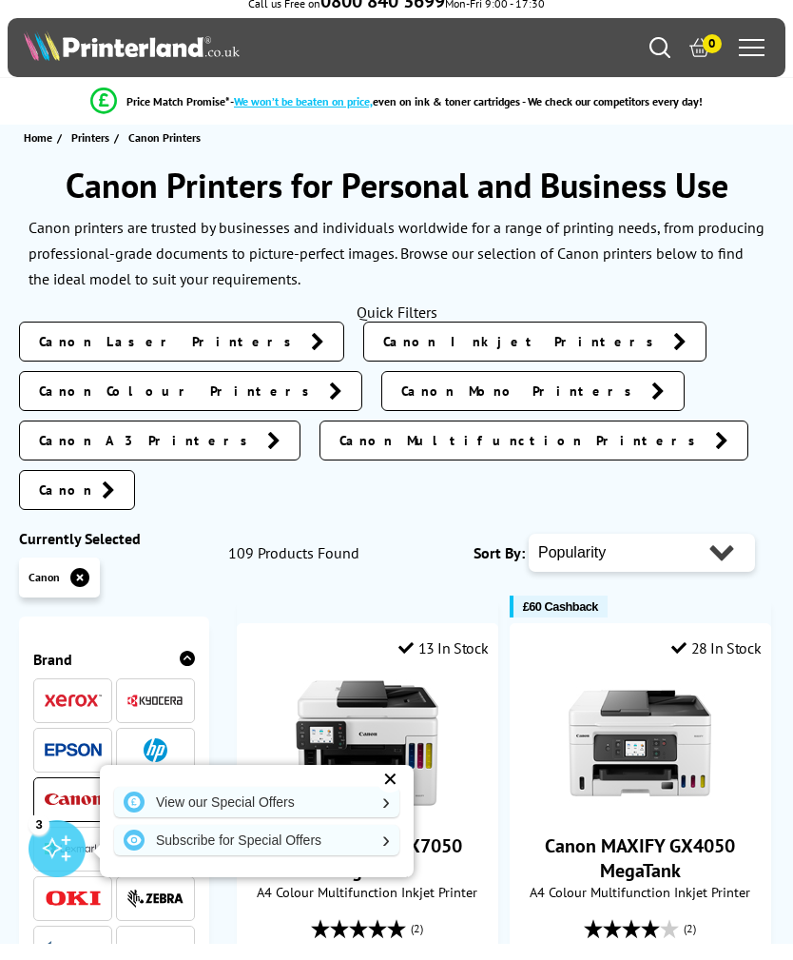
scroll to position [17, 0]
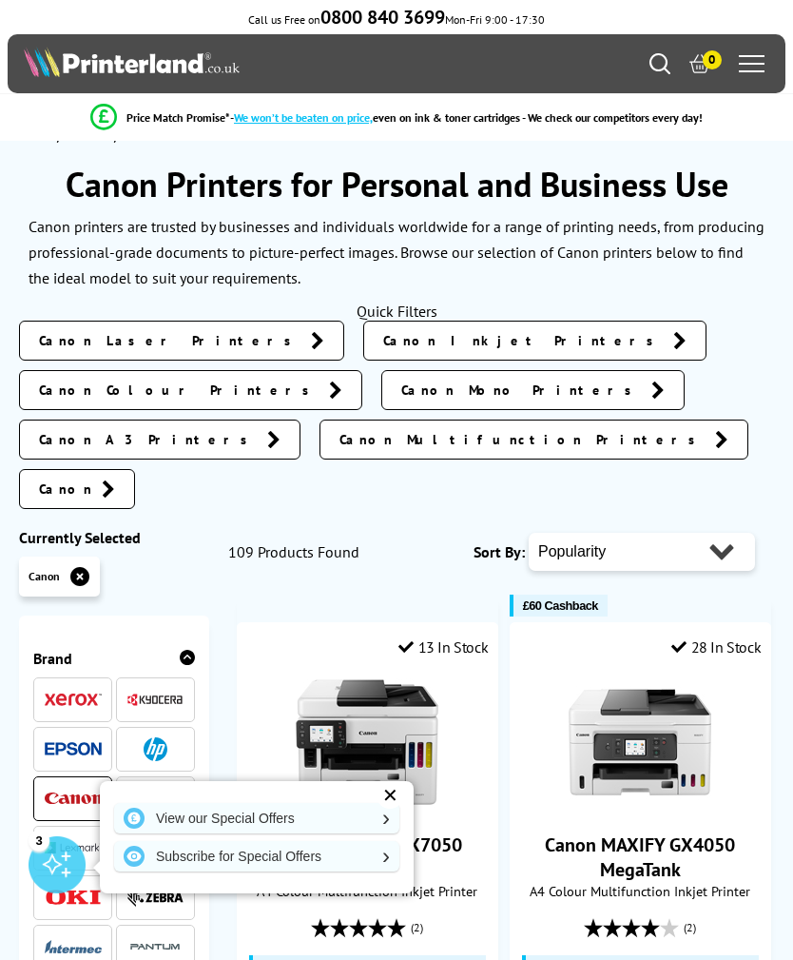
click at [690, 670] on img at bounding box center [640, 741] width 143 height 143
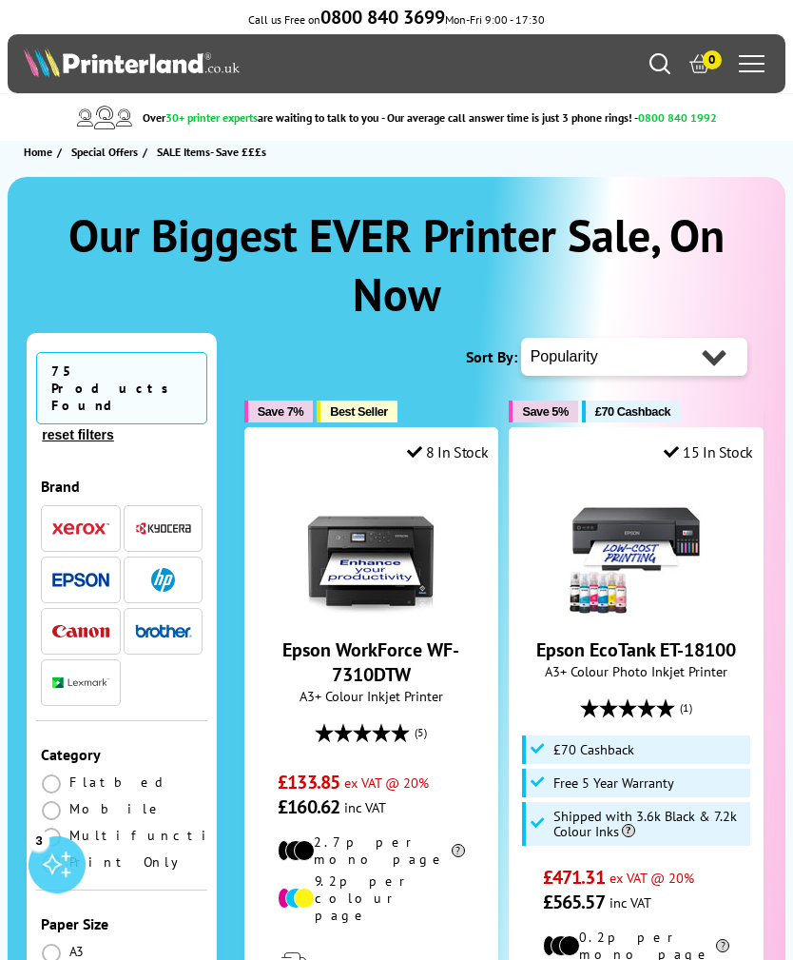
scroll to position [1, 0]
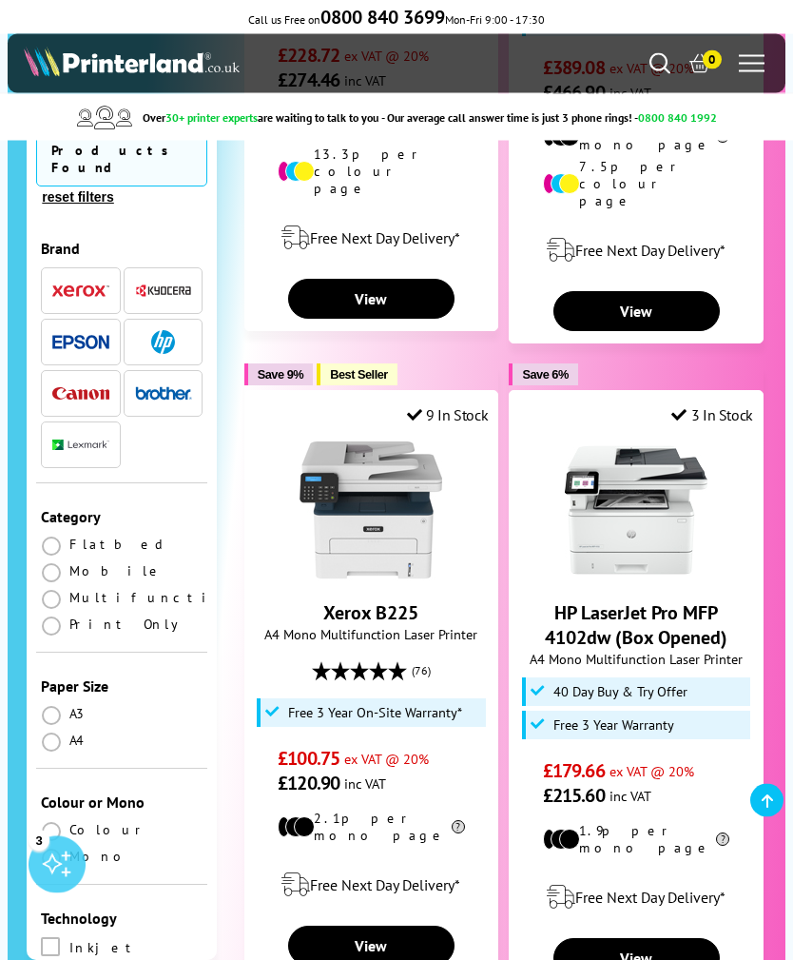
scroll to position [4028, 0]
